Goal: Navigation & Orientation: Find specific page/section

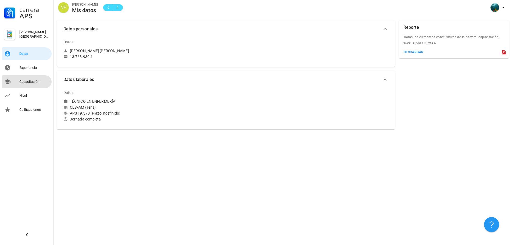
click at [28, 81] on div "Capacitación" at bounding box center [34, 82] width 30 height 4
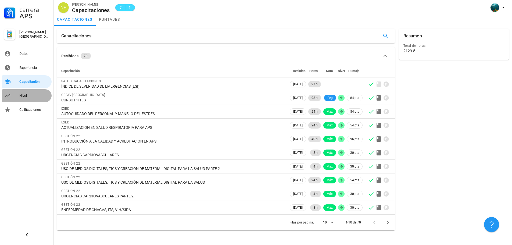
click at [22, 96] on div "Nivel" at bounding box center [34, 96] width 30 height 4
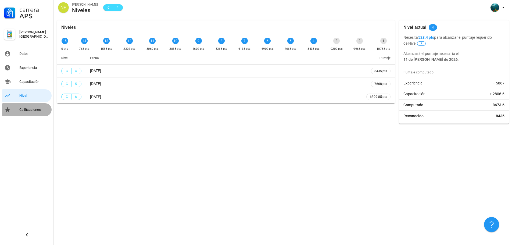
click at [35, 109] on div "Calificaciones" at bounding box center [34, 110] width 30 height 4
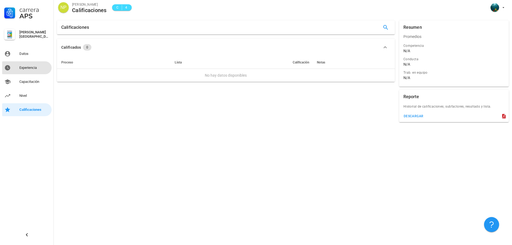
click at [31, 66] on div "Experiencia" at bounding box center [34, 68] width 30 height 4
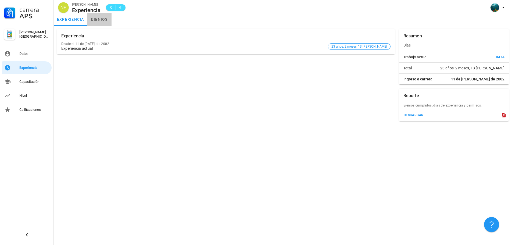
click at [103, 19] on link "bienios" at bounding box center [99, 19] width 24 height 13
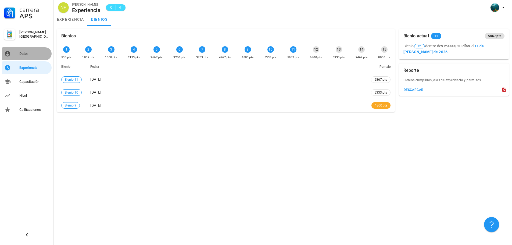
click at [23, 53] on div "Datos" at bounding box center [34, 54] width 30 height 4
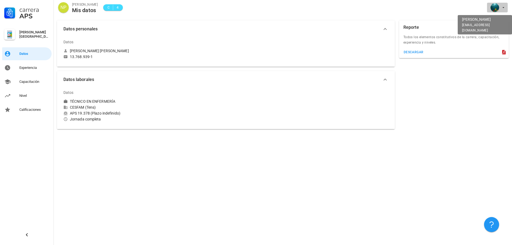
click at [505, 6] on icon "button" at bounding box center [504, 7] width 4 height 4
click at [499, 20] on div "Salir" at bounding box center [501, 21] width 9 height 11
